Goal: Information Seeking & Learning: Find specific fact

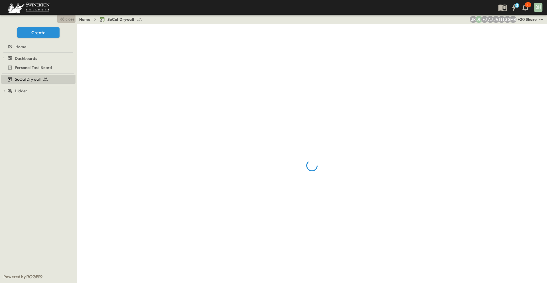
click at [71, 18] on span "close" at bounding box center [70, 19] width 9 height 6
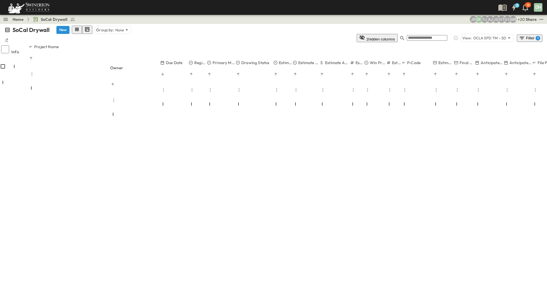
scroll to position [399, 0]
click at [405, 35] on icon "button" at bounding box center [403, 38] width 6 height 6
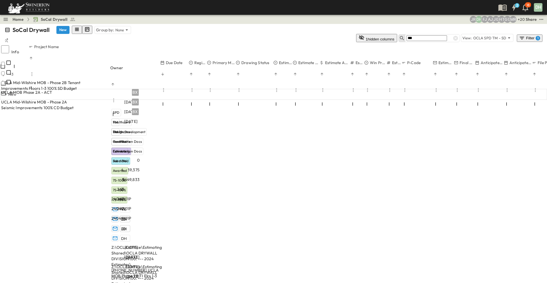
scroll to position [0, 0]
type input "****"
drag, startPoint x: 456, startPoint y: 29, endPoint x: 447, endPoint y: 30, distance: 9.2
click at [456, 36] on icon at bounding box center [455, 38] width 5 height 5
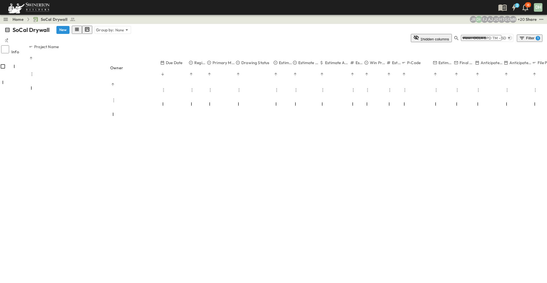
scroll to position [1540, 0]
click at [454, 35] on icon "button" at bounding box center [457, 38] width 6 height 6
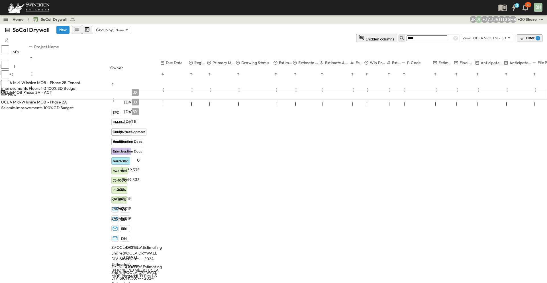
scroll to position [0, 0]
type input "****"
click at [81, 100] on p "OPEN" at bounding box center [76, 102] width 10 height 5
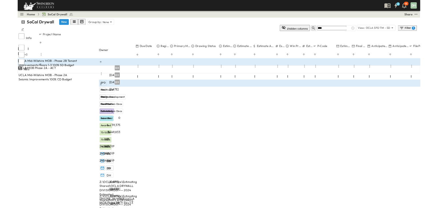
scroll to position [79, 0]
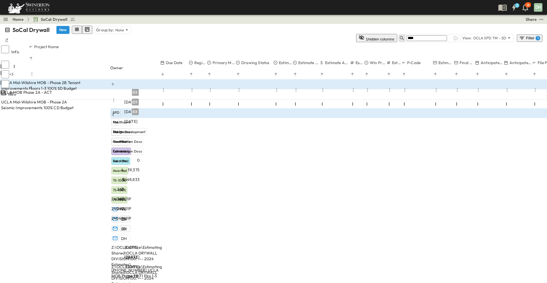
drag, startPoint x: 141, startPoint y: 180, endPoint x: 157, endPoint y: 175, distance: 17.4
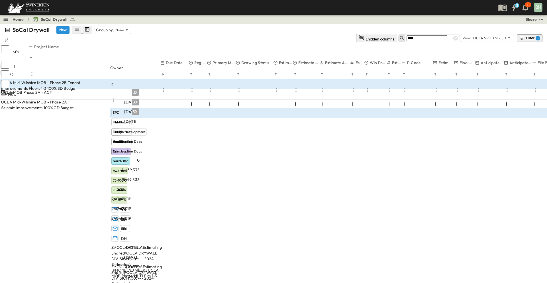
click at [141, 180] on div "SoCal Drywall New Group by: None 1 hidden columns **** View: OCLA SPD TM - SD F…" at bounding box center [273, 153] width 547 height 259
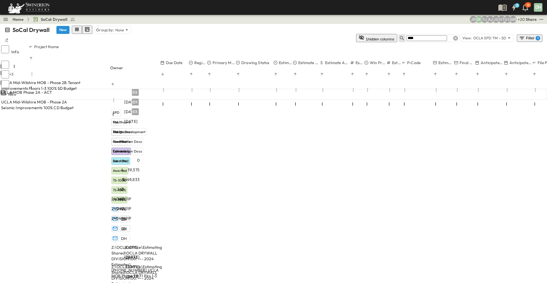
click at [456, 35] on icon at bounding box center [456, 38] width 6 height 6
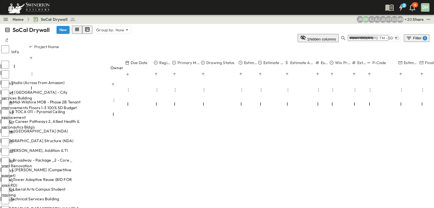
drag, startPoint x: 161, startPoint y: 40, endPoint x: 125, endPoint y: 45, distance: 35.6
click at [68, 128] on span "Celine [GEOGRAPHIC_DATA] (NDA)" at bounding box center [34, 131] width 67 height 6
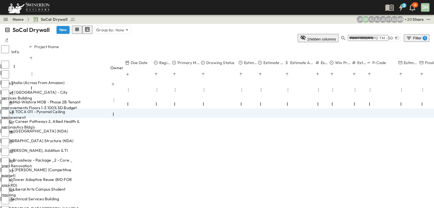
click at [73, 119] on span "SBVC - Career Pathways 2, Allied Health & Aeronautics Bldg's" at bounding box center [41, 124] width 80 height 11
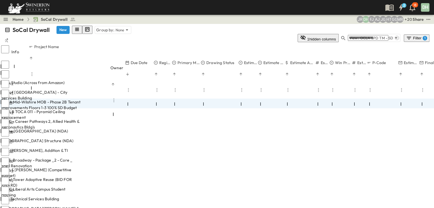
click at [81, 119] on p "OPEN" at bounding box center [76, 121] width 10 height 5
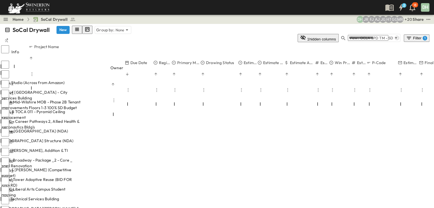
drag, startPoint x: 161, startPoint y: 42, endPoint x: 122, endPoint y: 46, distance: 38.7
click at [78, 109] on span "CSULB TOCA 011 - Pyramid Ceiling Replacement" at bounding box center [41, 114] width 80 height 11
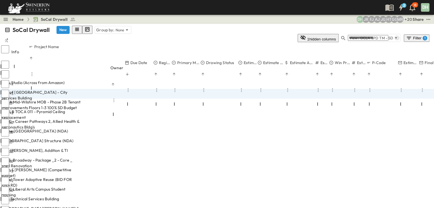
click at [74, 99] on span "UCLA Mid-Wilshire MOB - Phase 2B Tenant Improvements Floors 1-3 100% SD Budget" at bounding box center [41, 104] width 80 height 11
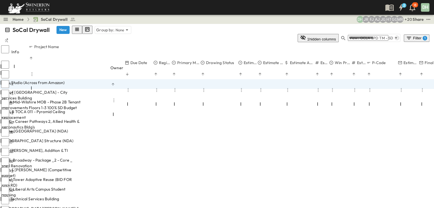
click at [81, 90] on span "City of [GEOGRAPHIC_DATA] - City Services Building" at bounding box center [41, 95] width 80 height 11
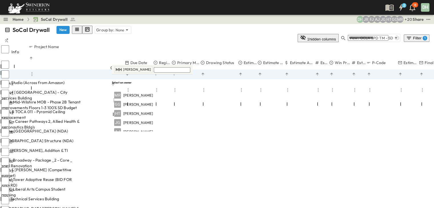
click at [81, 90] on span "City of [GEOGRAPHIC_DATA] - City Services Building" at bounding box center [41, 95] width 80 height 11
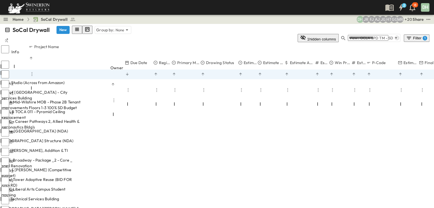
click at [81, 90] on p "OPEN" at bounding box center [76, 92] width 10 height 5
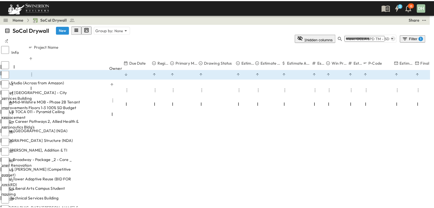
scroll to position [86, 0]
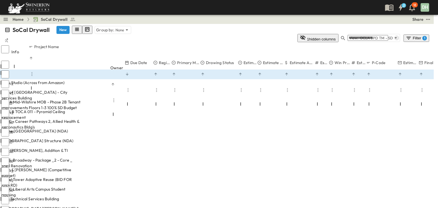
click at [64, 80] on span "Sony Studio (Across from Amazon)" at bounding box center [32, 83] width 63 height 6
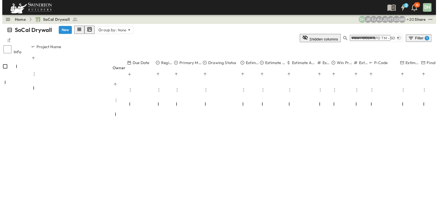
scroll to position [200, 0]
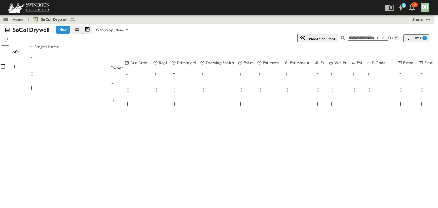
scroll to position [485, 0]
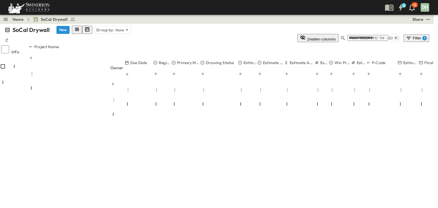
type input "*"
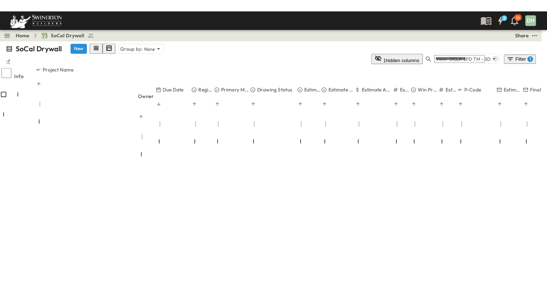
scroll to position [0, 0]
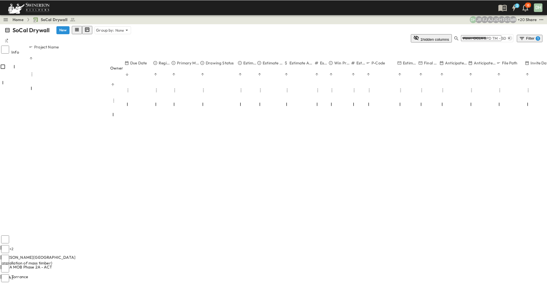
scroll to position [200, 0]
